Goal: Check status: Check status

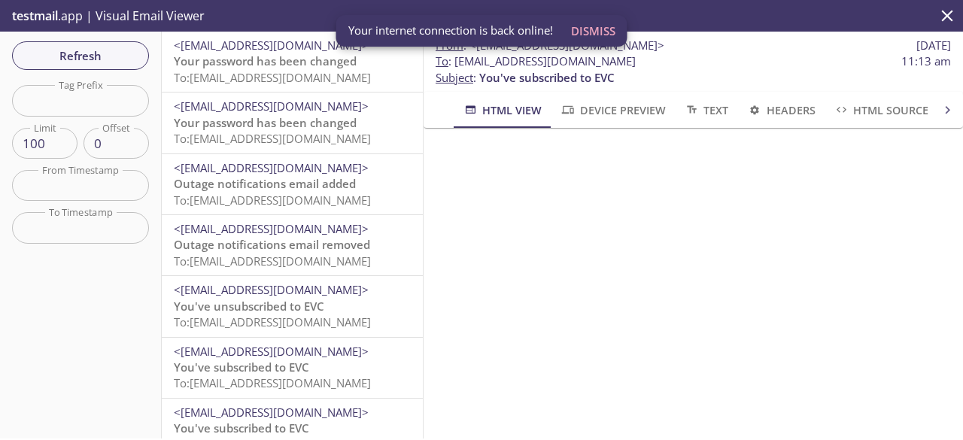
scroll to position [261, 0]
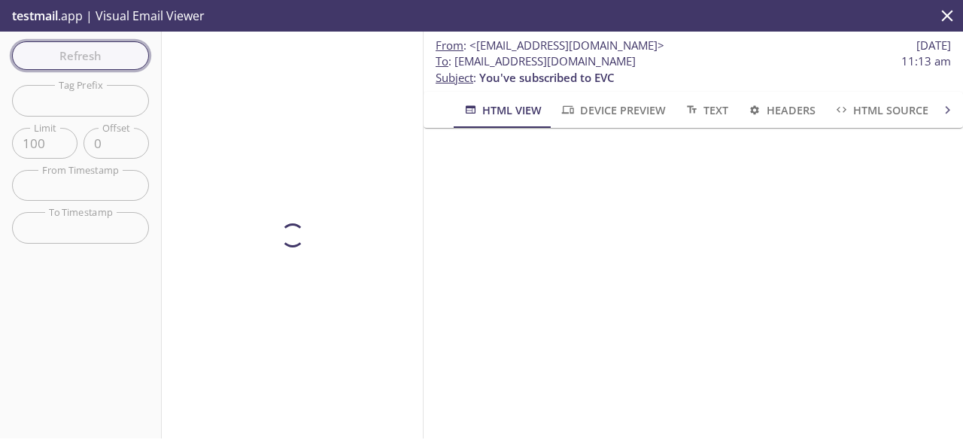
click at [90, 57] on div "Refresh Filters Tag Prefix Tag Prefix Limit 100 Limit Offset 0 Offset From Time…" at bounding box center [81, 235] width 162 height 407
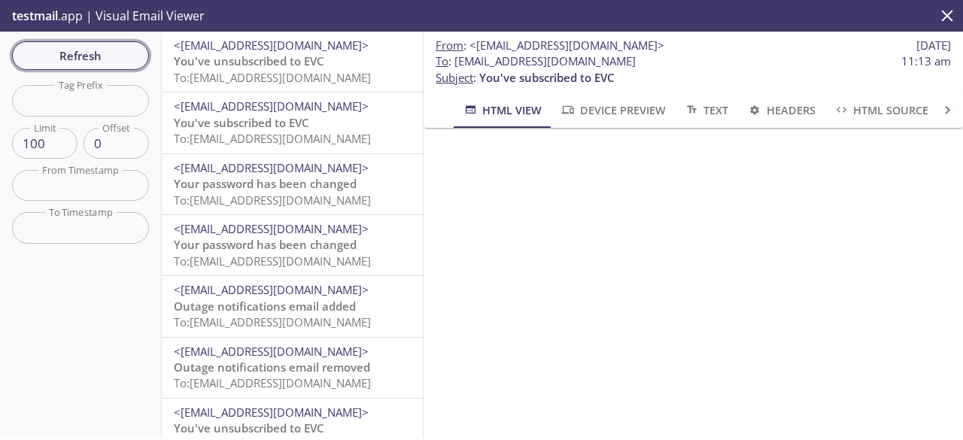
click at [121, 57] on span "Refresh" at bounding box center [80, 56] width 113 height 20
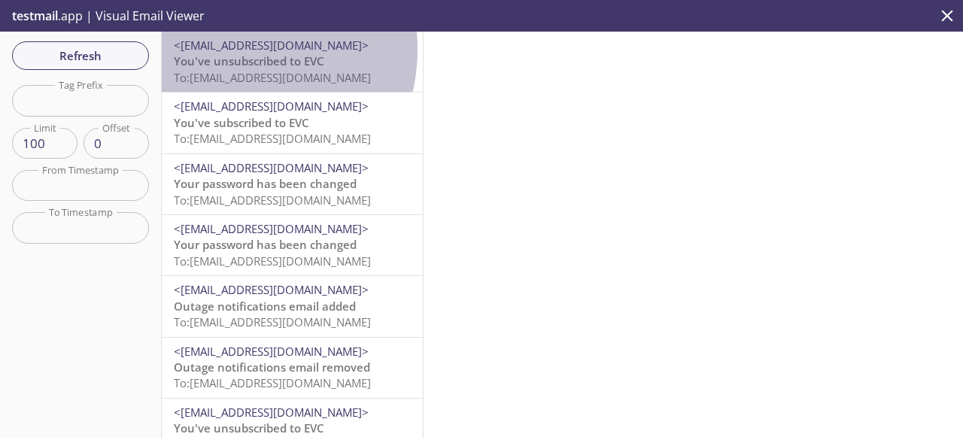
click at [226, 49] on span "<[EMAIL_ADDRESS][DOMAIN_NAME]>" at bounding box center [271, 45] width 195 height 15
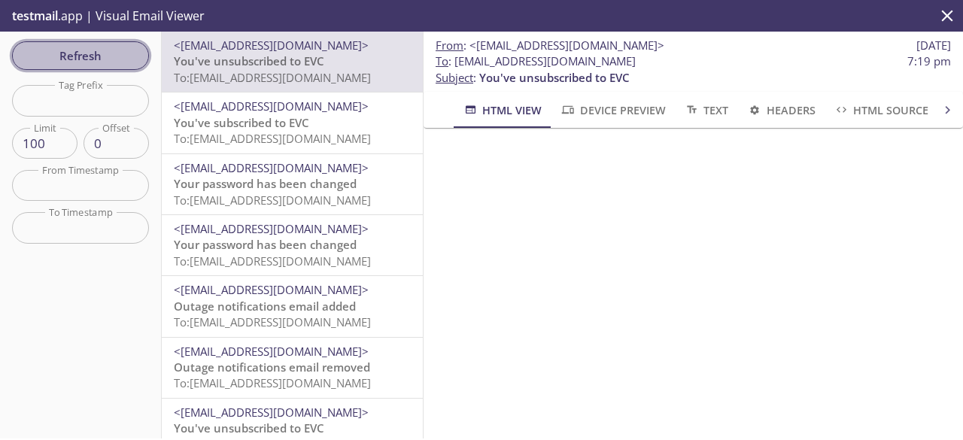
click at [114, 69] on button "Refresh" at bounding box center [80, 55] width 137 height 29
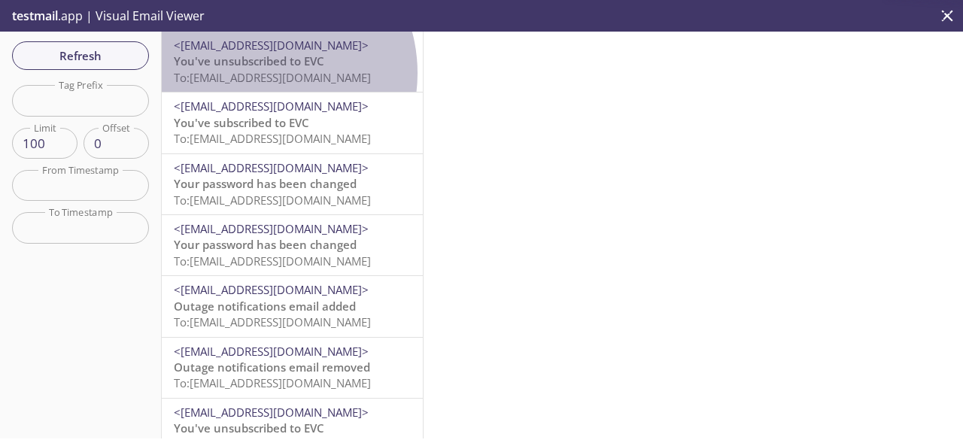
click at [257, 73] on span "To: [EMAIL_ADDRESS][DOMAIN_NAME]" at bounding box center [272, 77] width 197 height 15
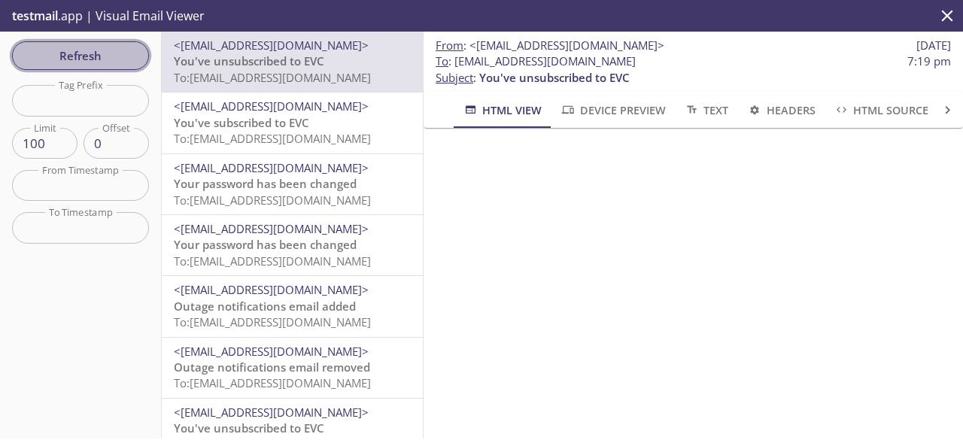
click at [115, 59] on span "Refresh" at bounding box center [80, 56] width 113 height 20
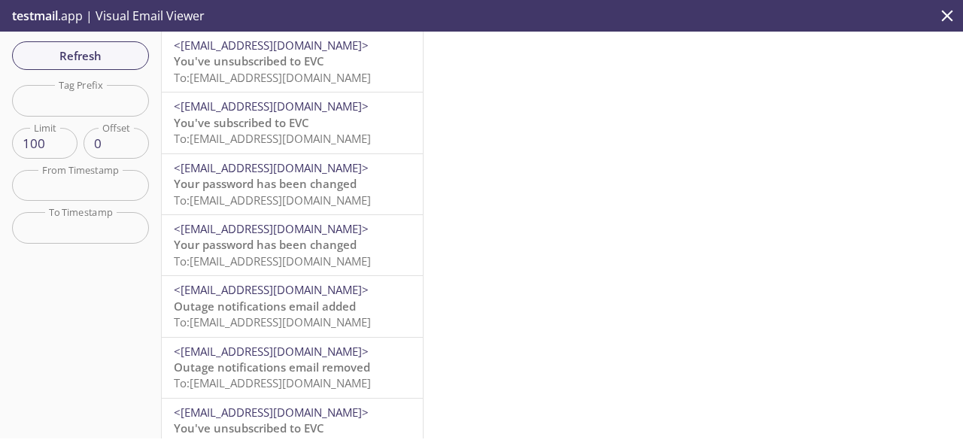
click at [233, 66] on span "You've unsubscribed to EVC" at bounding box center [249, 60] width 150 height 15
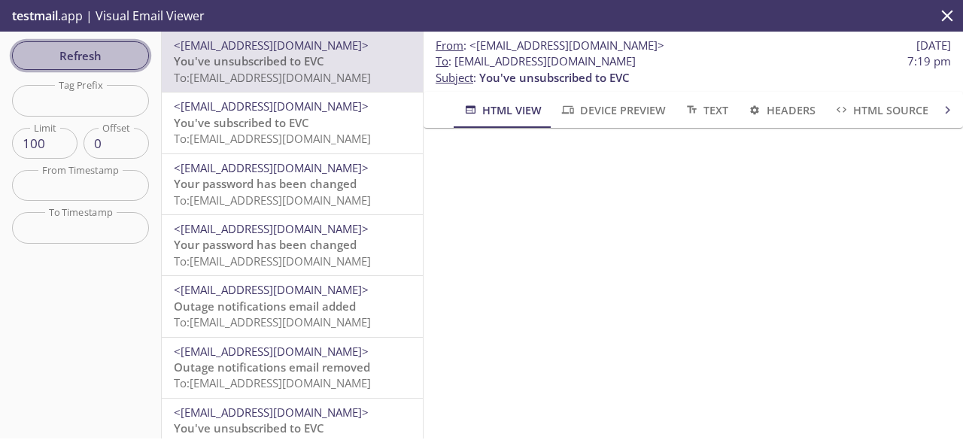
click at [106, 59] on span "Refresh" at bounding box center [80, 56] width 113 height 20
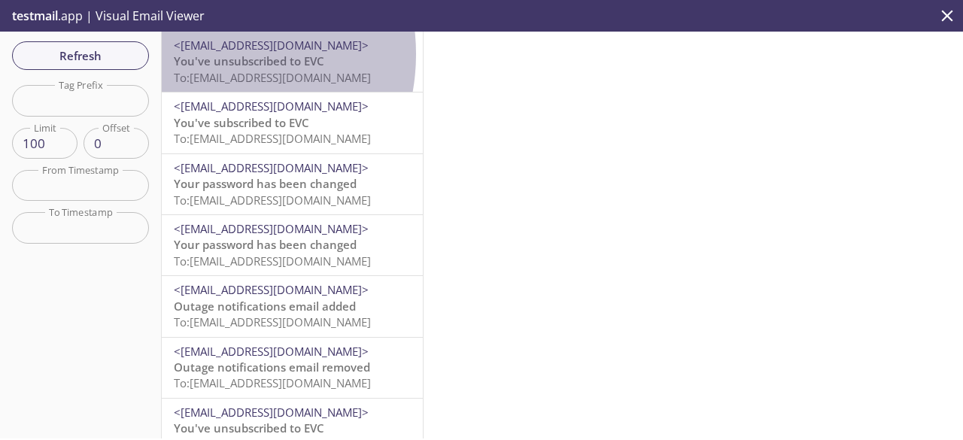
click at [203, 54] on span "You've unsubscribed to EVC" at bounding box center [249, 60] width 150 height 15
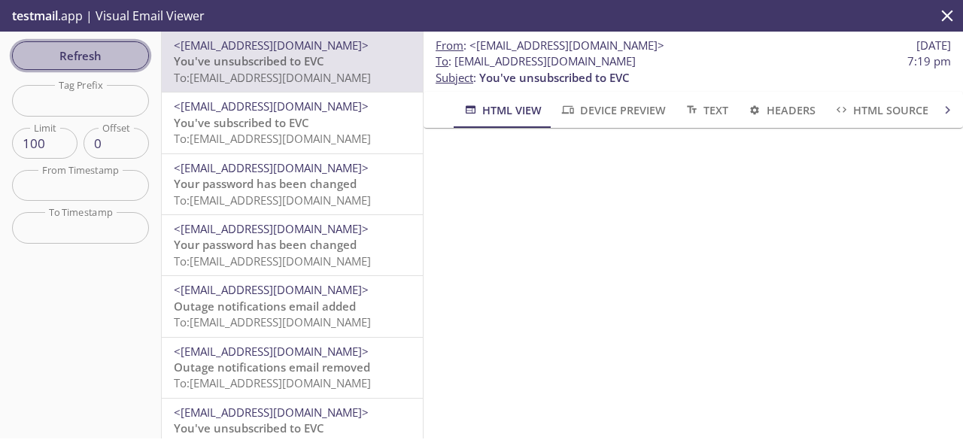
click at [110, 53] on span "Refresh" at bounding box center [80, 56] width 113 height 20
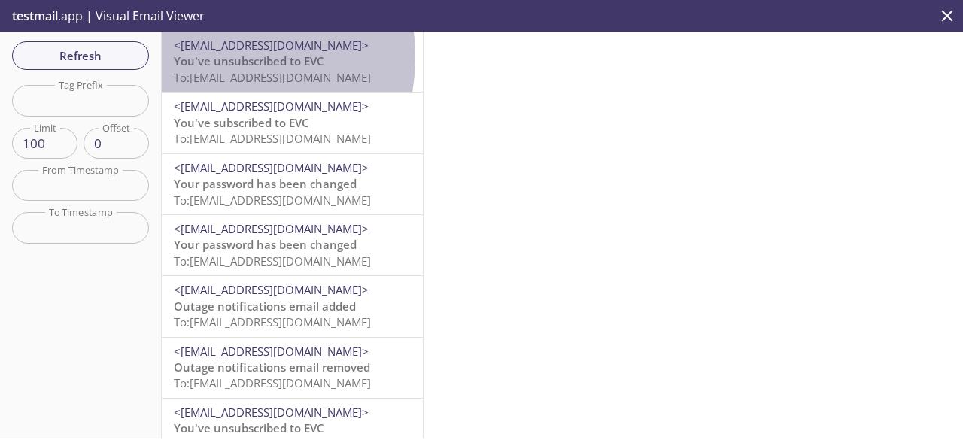
click at [211, 57] on span "You've unsubscribed to EVC" at bounding box center [249, 60] width 150 height 15
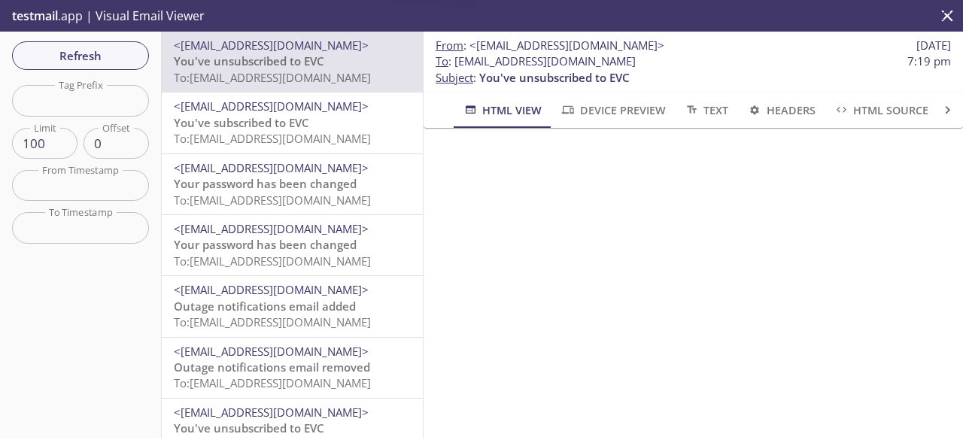
click at [93, 70] on div "Refresh Filters Tag Prefix Tag Prefix Limit 100 Limit Offset 0 Offset From Time…" at bounding box center [81, 235] width 162 height 407
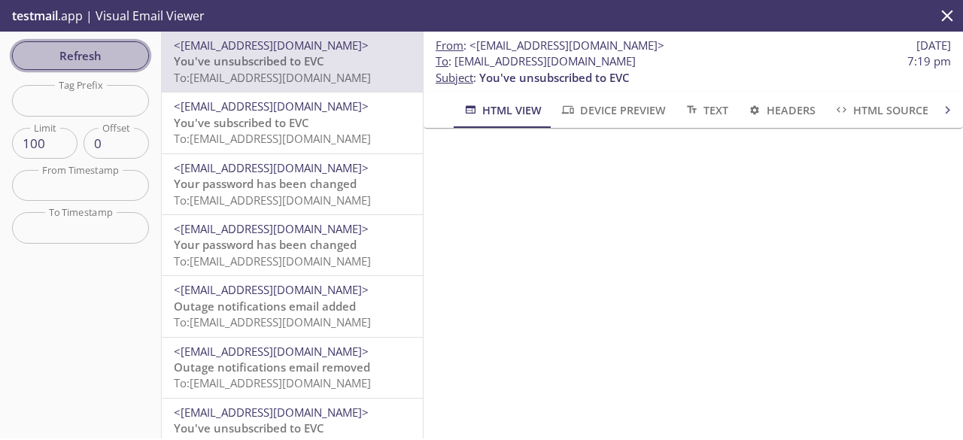
click at [116, 58] on span "Refresh" at bounding box center [80, 56] width 113 height 20
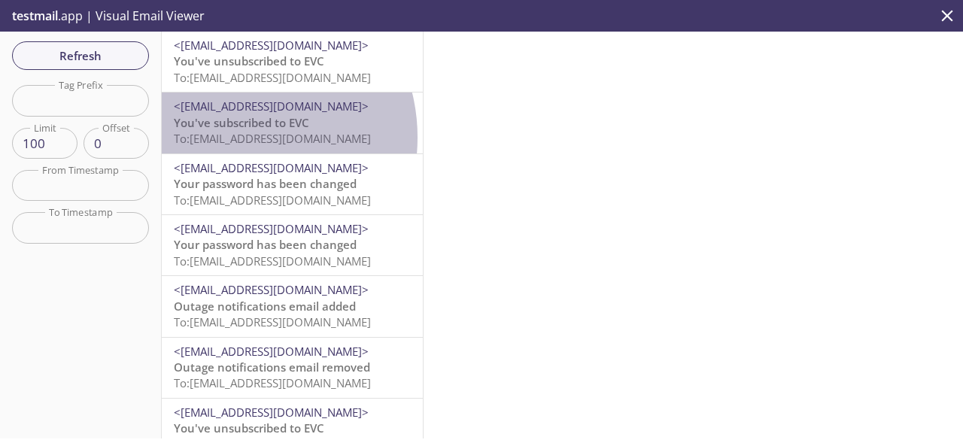
click at [233, 137] on span "To: [EMAIL_ADDRESS][DOMAIN_NAME]" at bounding box center [272, 138] width 197 height 15
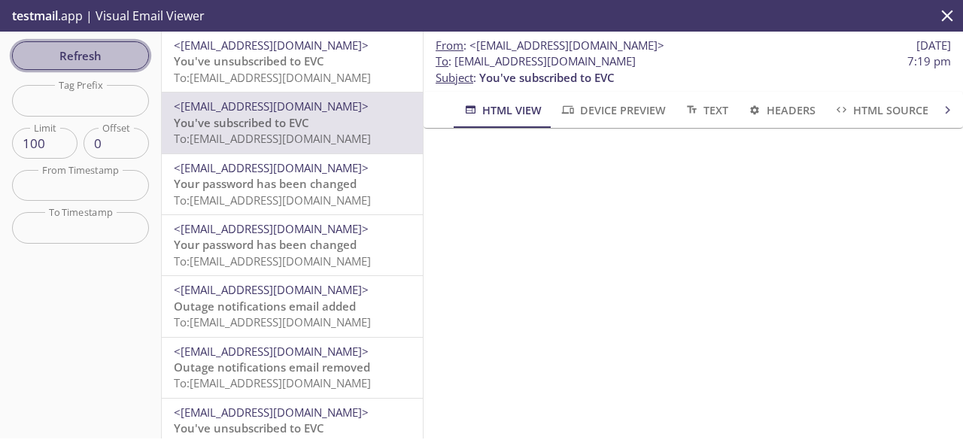
click at [89, 44] on button "Refresh" at bounding box center [80, 55] width 137 height 29
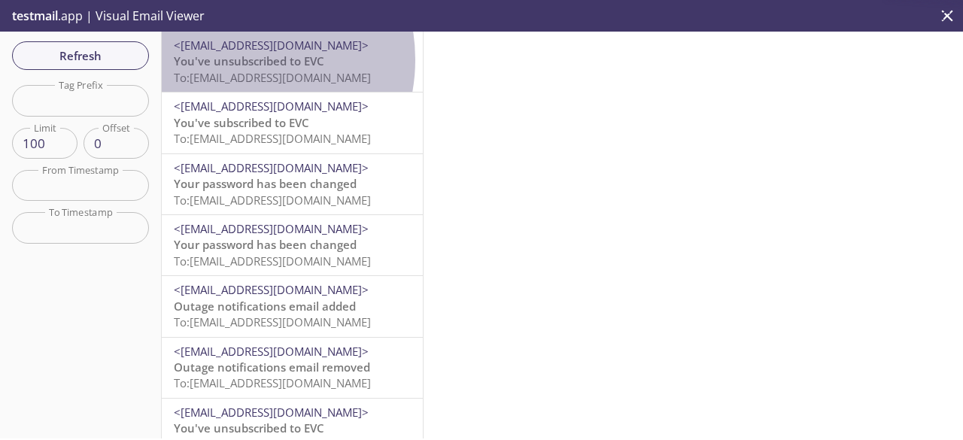
click at [229, 59] on span "You've unsubscribed to EVC" at bounding box center [249, 60] width 150 height 15
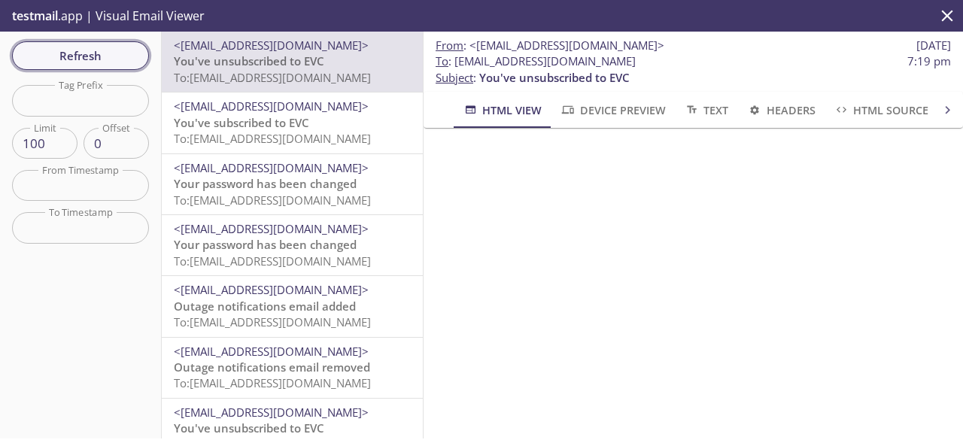
click at [65, 53] on span "Refresh" at bounding box center [80, 56] width 113 height 20
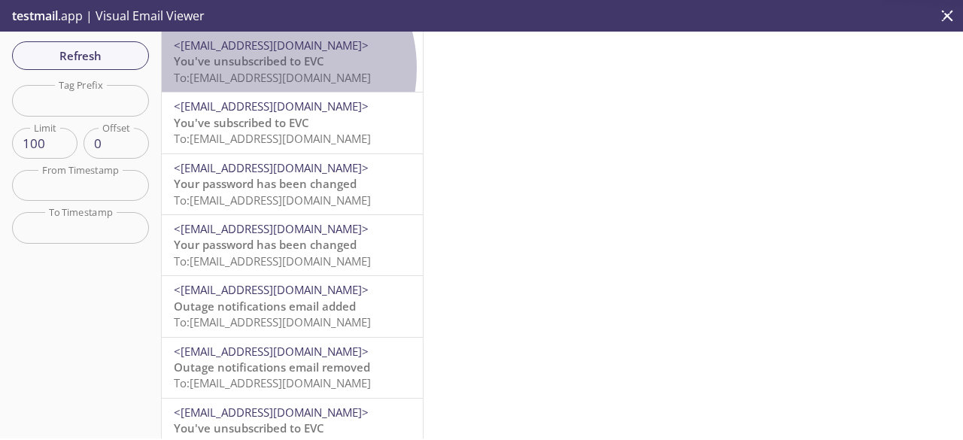
click at [263, 68] on span "You've unsubscribed to EVC" at bounding box center [249, 60] width 150 height 15
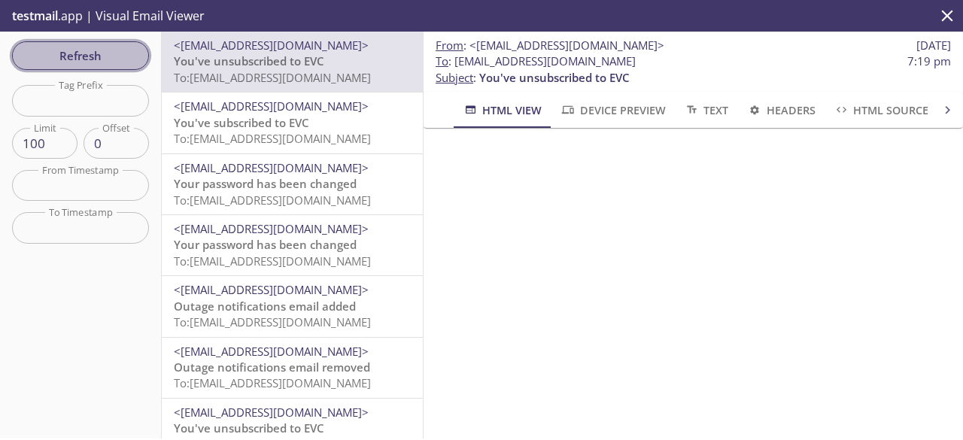
click at [109, 56] on span "Refresh" at bounding box center [80, 56] width 113 height 20
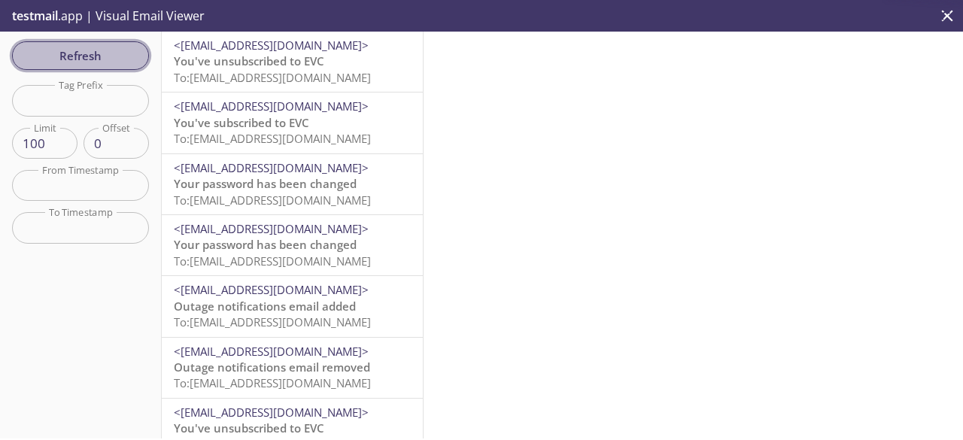
click at [109, 56] on span "Refresh" at bounding box center [80, 56] width 113 height 20
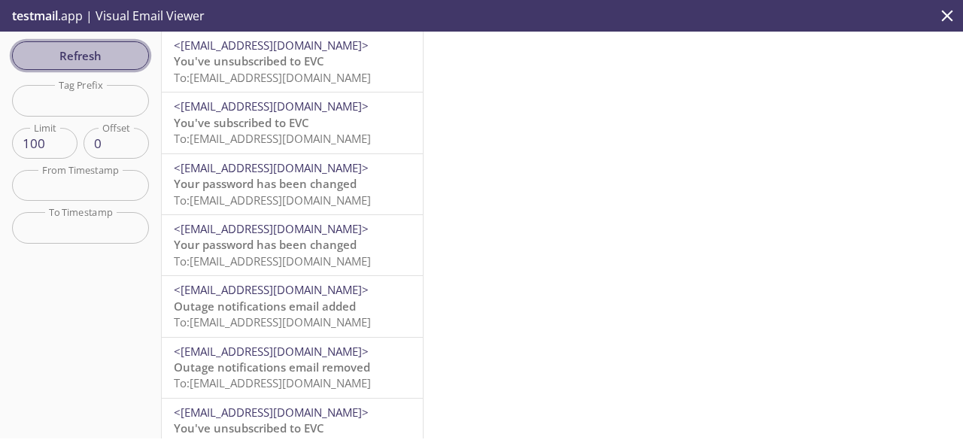
click at [109, 56] on span "Refresh" at bounding box center [80, 56] width 113 height 20
click at [113, 62] on span "Refresh" at bounding box center [80, 56] width 113 height 20
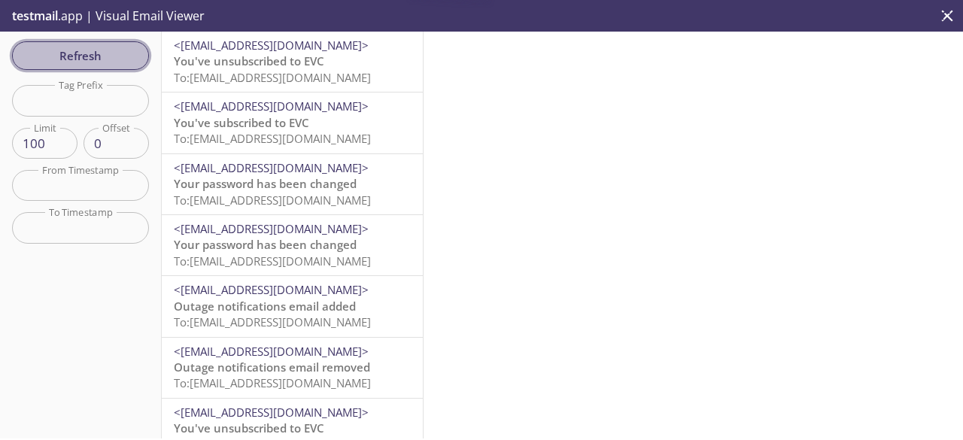
click at [113, 62] on span "Refresh" at bounding box center [80, 56] width 113 height 20
click at [89, 46] on span "Refresh" at bounding box center [80, 56] width 113 height 20
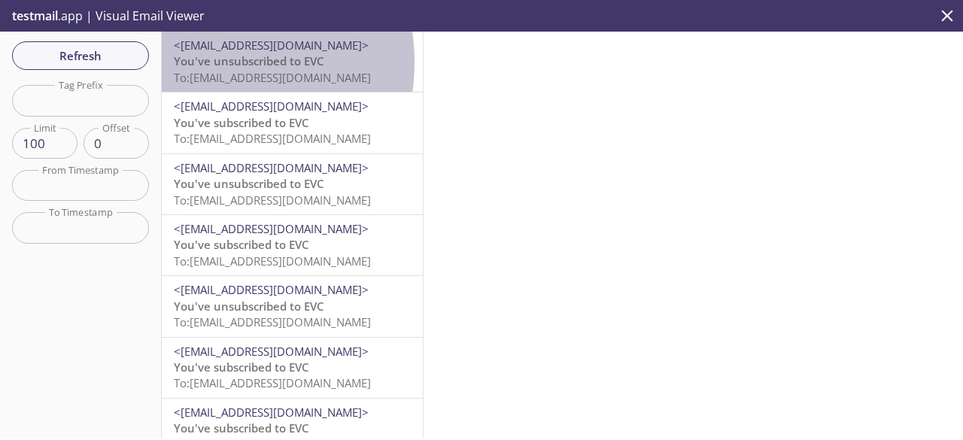
click at [200, 62] on span "You've unsubscribed to EVC" at bounding box center [249, 60] width 150 height 15
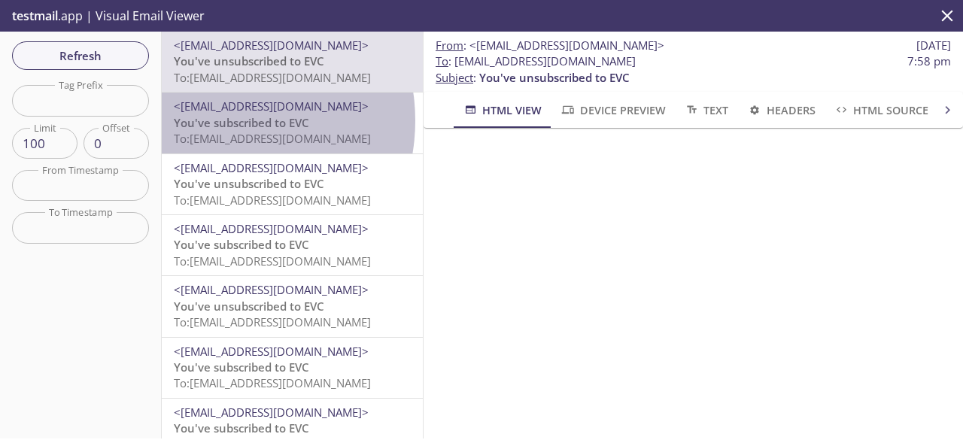
click at [216, 120] on span "You've subscribed to EVC" at bounding box center [241, 122] width 135 height 15
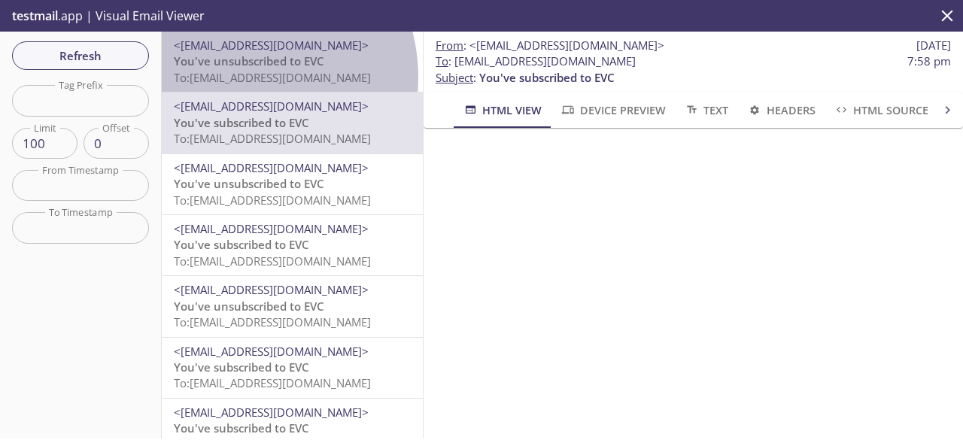
click at [233, 77] on span "To: [EMAIL_ADDRESS][DOMAIN_NAME]" at bounding box center [272, 77] width 197 height 15
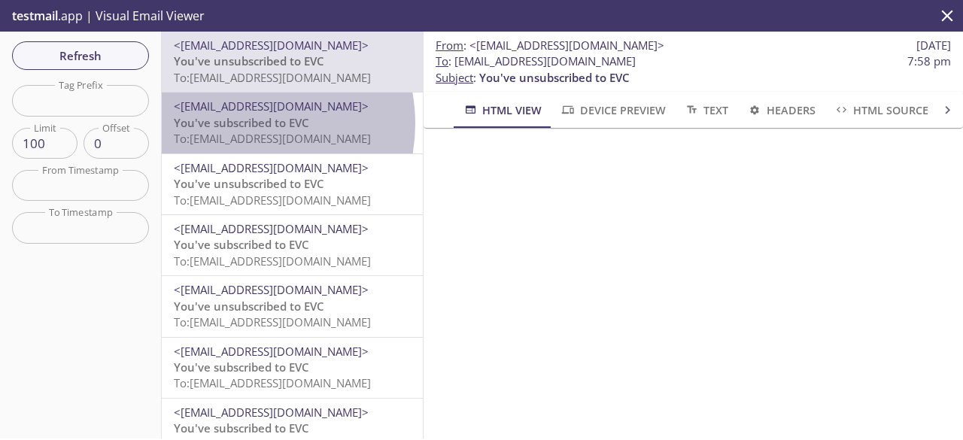
click at [236, 123] on span "You've subscribed to EVC" at bounding box center [241, 122] width 135 height 15
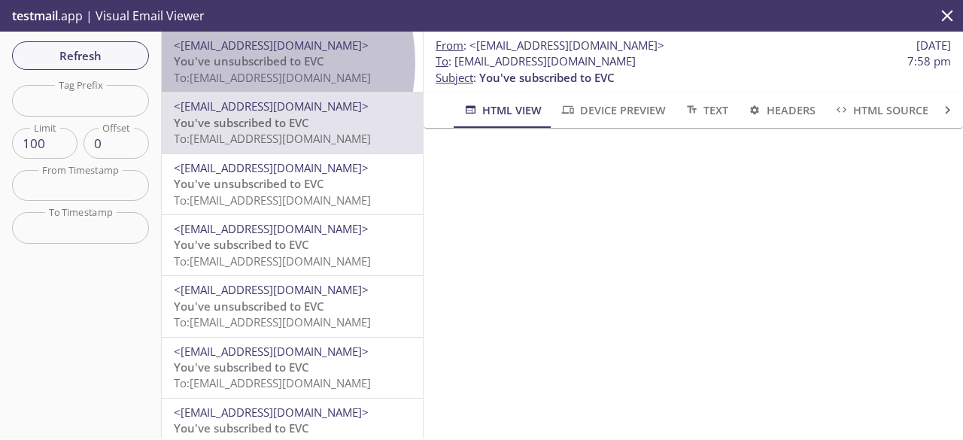
click at [235, 62] on span "You've unsubscribed to EVC" at bounding box center [249, 60] width 150 height 15
